Goal: Obtain resource: Download file/media

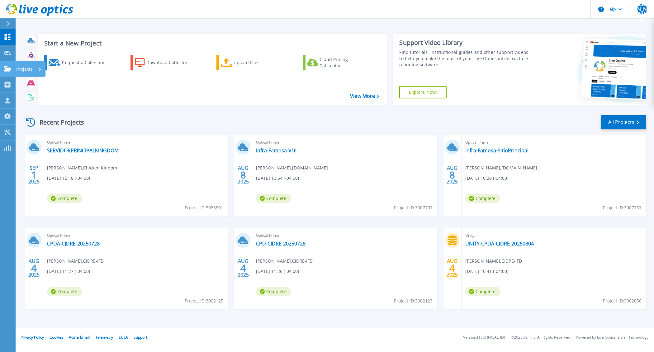
click at [7, 70] on icon at bounding box center [7, 68] width 7 height 5
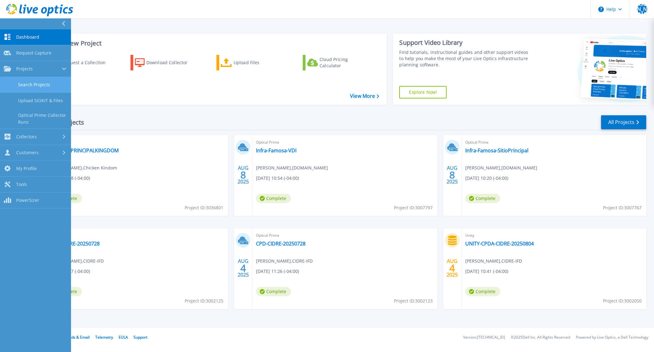
click at [26, 86] on link "Search Projects" at bounding box center [35, 85] width 71 height 16
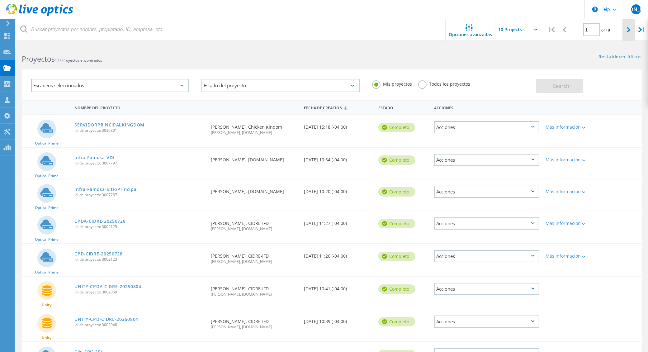
click at [625, 34] on div at bounding box center [628, 30] width 13 height 22
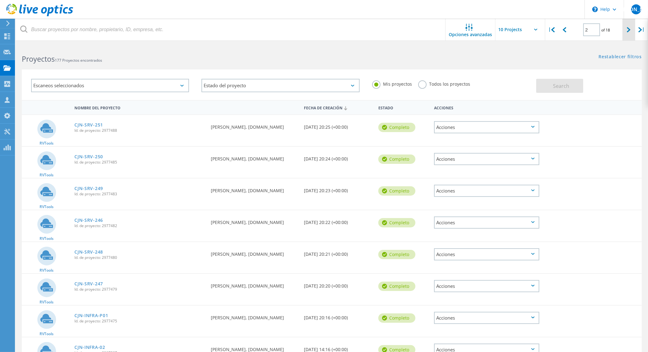
click at [626, 31] on icon at bounding box center [628, 29] width 4 height 5
type input "3"
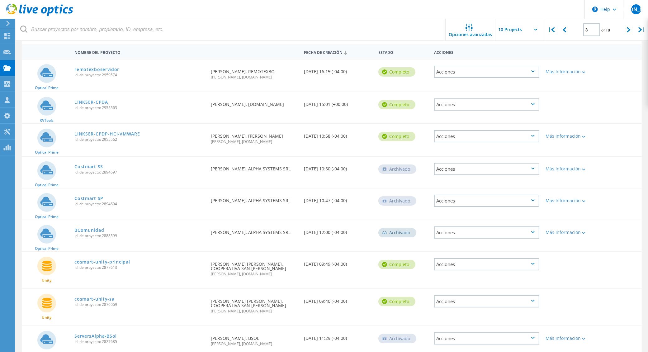
scroll to position [57, 0]
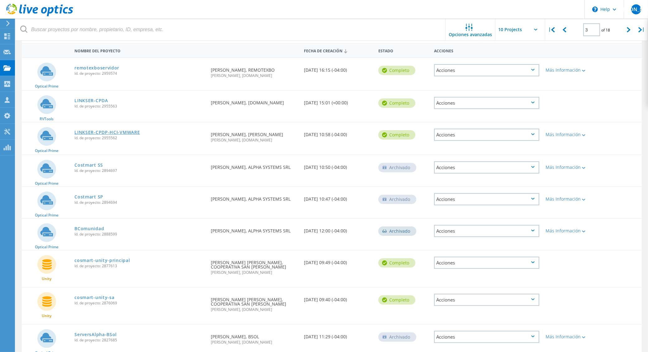
click at [125, 131] on link "LINKSER-CPDP-HCI-VMWARE" at bounding box center [106, 132] width 65 height 4
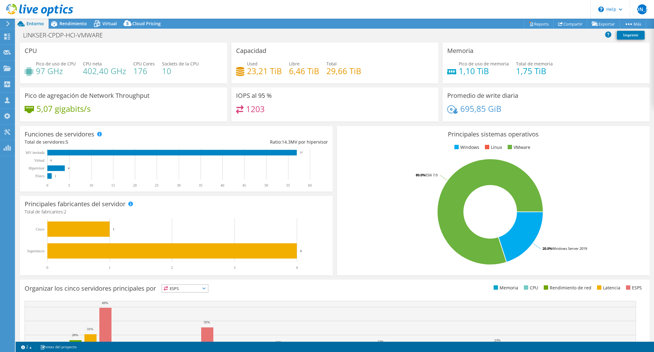
select select "USD"
drag, startPoint x: 453, startPoint y: 70, endPoint x: 538, endPoint y: 72, distance: 84.7
click at [538, 72] on div "Pico de uso de memoria 1,10 TiB Total de memoria 1,75 TiB" at bounding box center [546, 70] width 198 height 20
click at [560, 76] on div "Pico de uso de memoria 1,10 TiB Total de memoria 1,75 TiB" at bounding box center [546, 70] width 198 height 20
click at [10, 37] on icon at bounding box center [6, 37] width 7 height 6
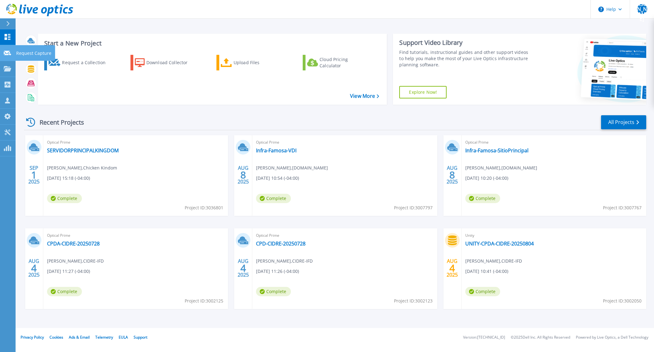
click at [5, 57] on link "Request Capture Request Capture" at bounding box center [8, 53] width 16 height 16
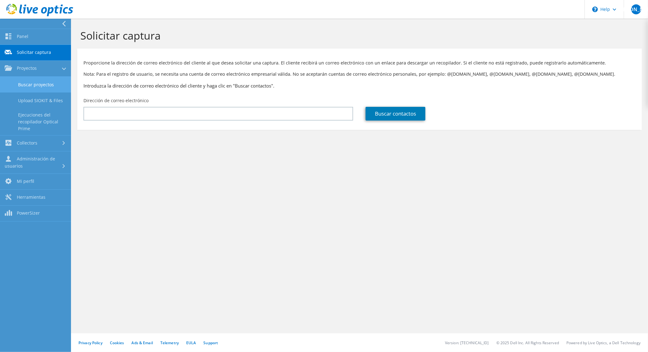
click at [44, 85] on link "Buscar proyectos" at bounding box center [35, 85] width 71 height 16
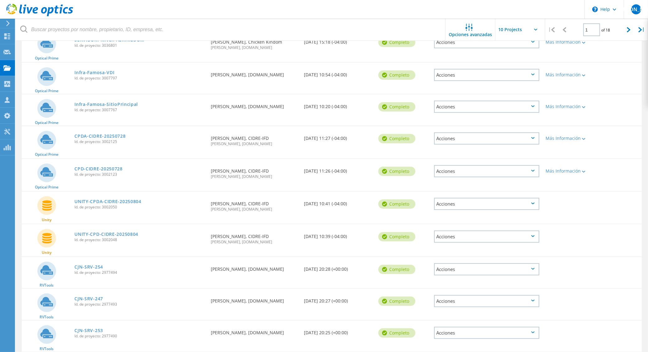
scroll to position [21, 0]
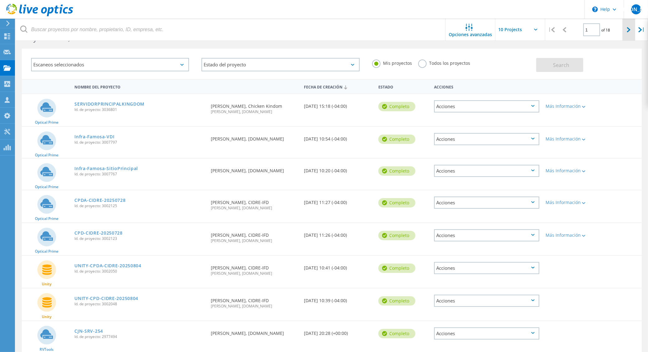
click at [633, 30] on div at bounding box center [628, 30] width 13 height 22
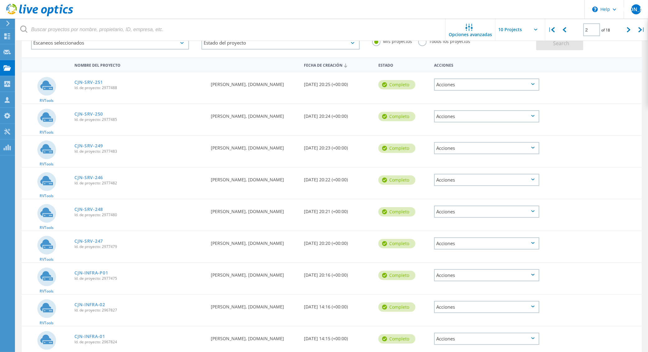
scroll to position [0, 0]
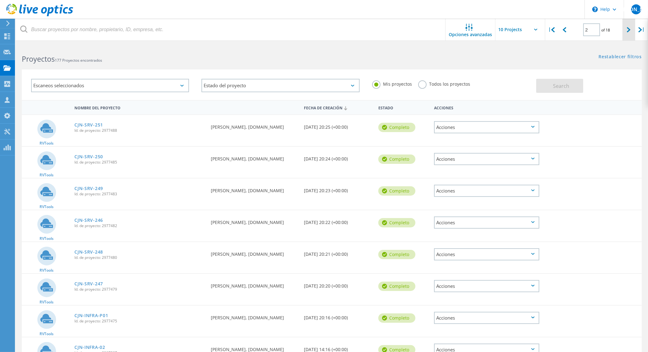
click at [623, 27] on div at bounding box center [628, 30] width 13 height 22
type input "3"
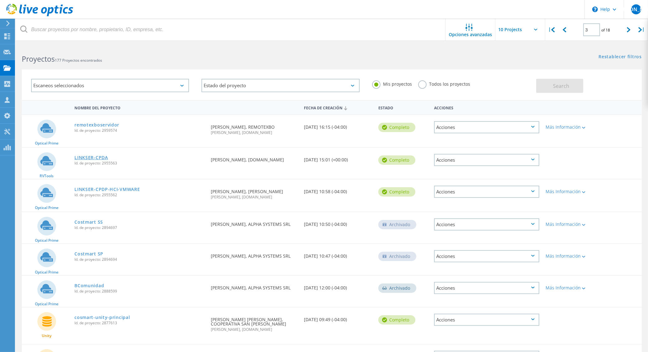
click at [97, 155] on link "LINKSER-CPDA" at bounding box center [90, 157] width 33 height 4
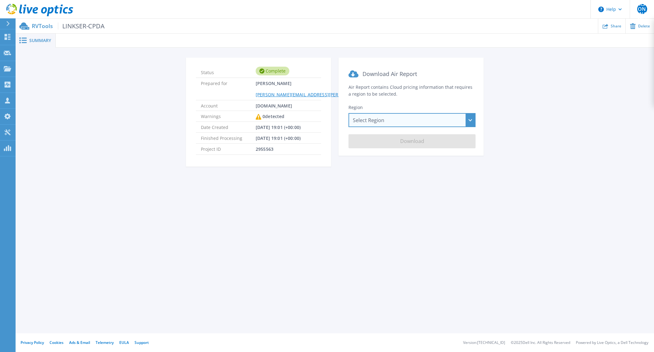
click at [438, 118] on div "Select Region [GEOGRAPHIC_DATA] ([GEOGRAPHIC_DATA]) [GEOGRAPHIC_DATA] ([GEOGRAP…" at bounding box center [411, 120] width 127 height 14
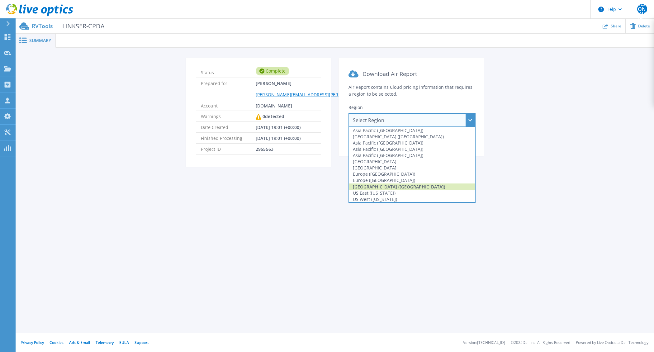
click at [391, 189] on div "[GEOGRAPHIC_DATA] ([GEOGRAPHIC_DATA])" at bounding box center [412, 186] width 126 height 6
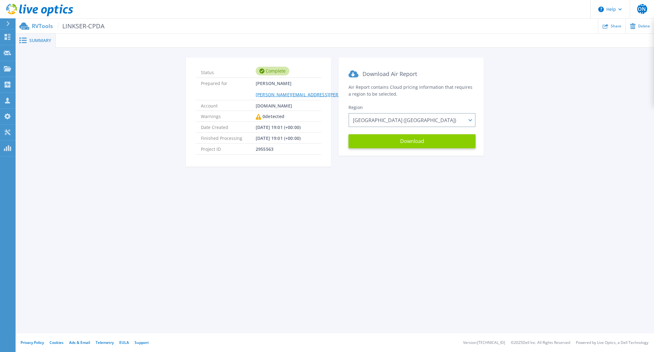
click at [414, 142] on button "Download" at bounding box center [411, 141] width 127 height 14
